Goal: Transaction & Acquisition: Download file/media

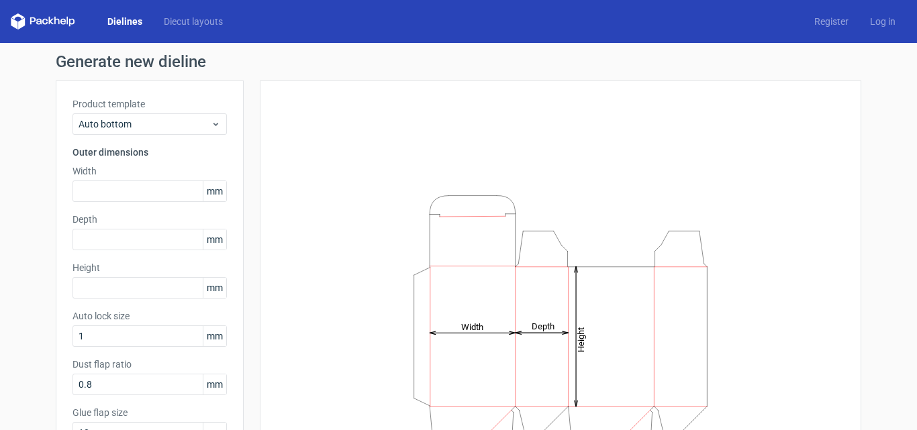
click at [116, 22] on link "Dielines" at bounding box center [125, 21] width 56 height 13
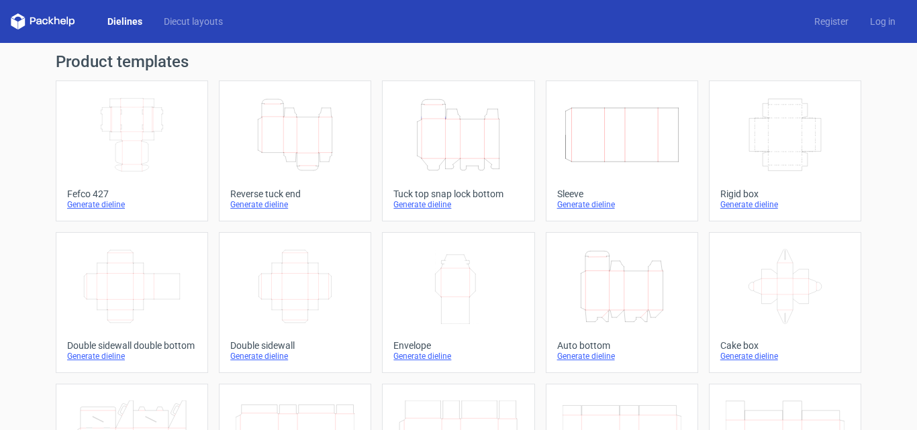
click at [287, 150] on icon "Height Depth Width" at bounding box center [295, 134] width 119 height 75
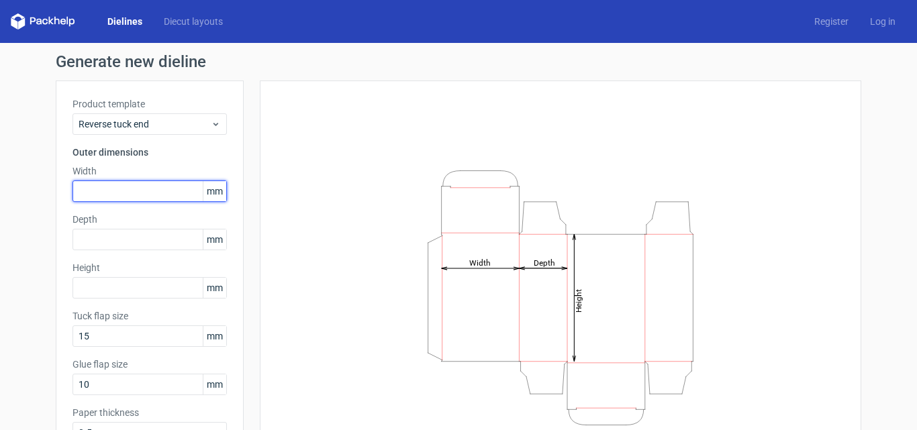
click at [142, 193] on input "text" at bounding box center [150, 191] width 154 height 21
type input "95"
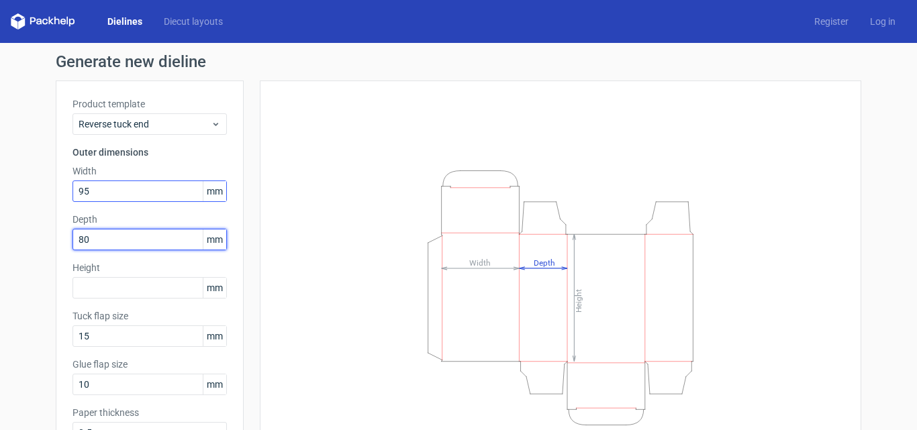
type input "80"
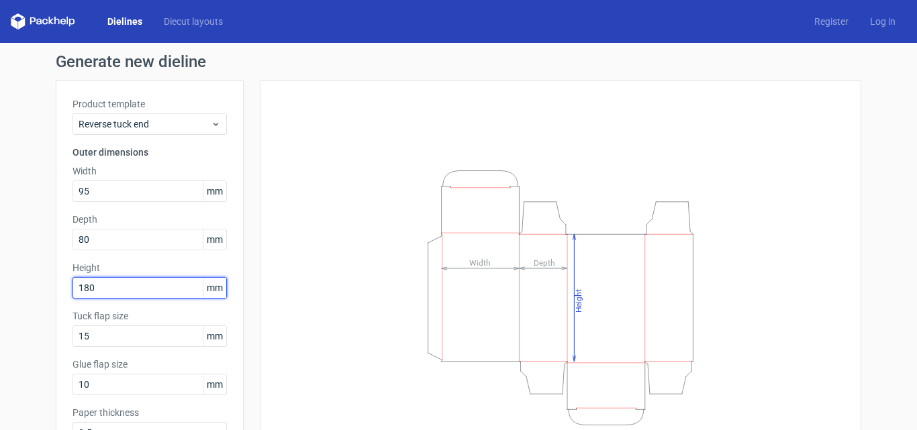
type input "180"
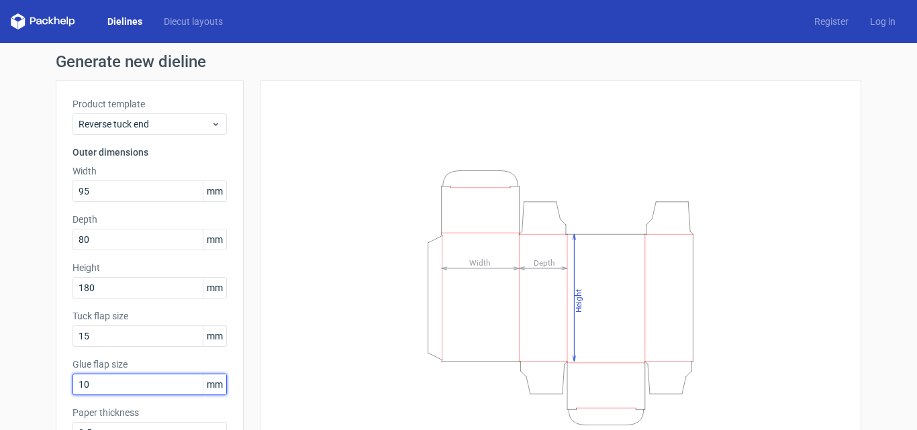
click at [0, 389] on div "Generate new dieline Product template Reverse tuck end Outer dimensions Width 9…" at bounding box center [458, 284] width 917 height 483
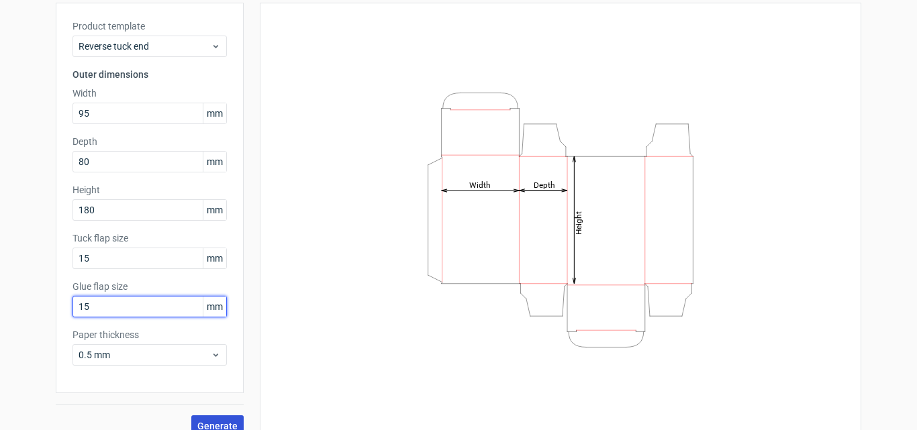
type input "15"
click at [201, 422] on span "Generate" at bounding box center [217, 426] width 40 height 9
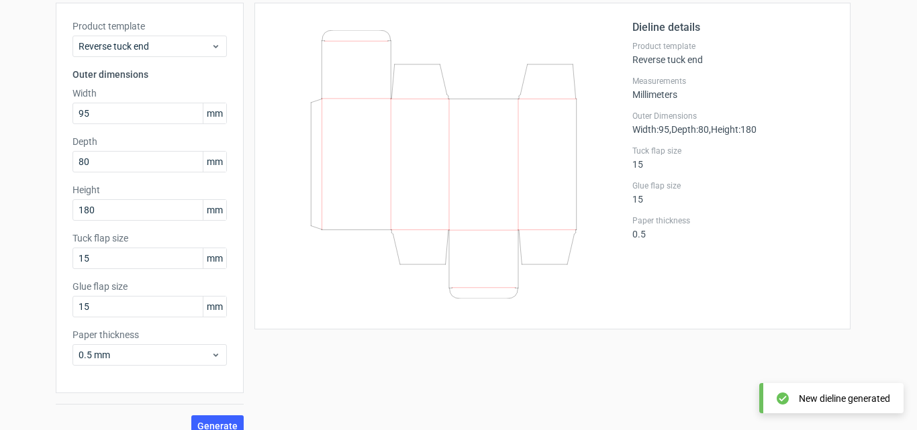
scroll to position [6, 0]
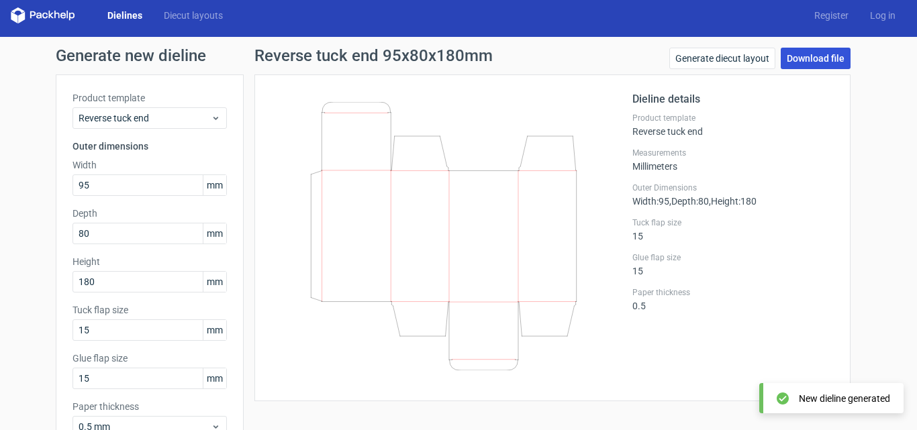
click at [812, 58] on link "Download file" at bounding box center [816, 58] width 70 height 21
